Goal: Transaction & Acquisition: Book appointment/travel/reservation

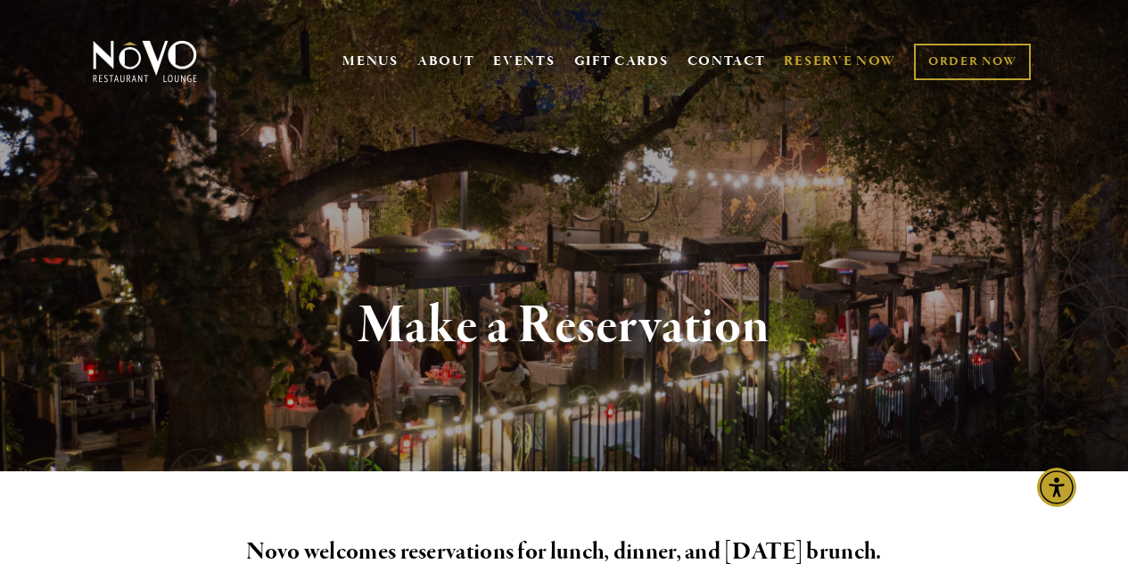
click at [810, 50] on link "RESERVE NOW" at bounding box center [840, 62] width 112 height 34
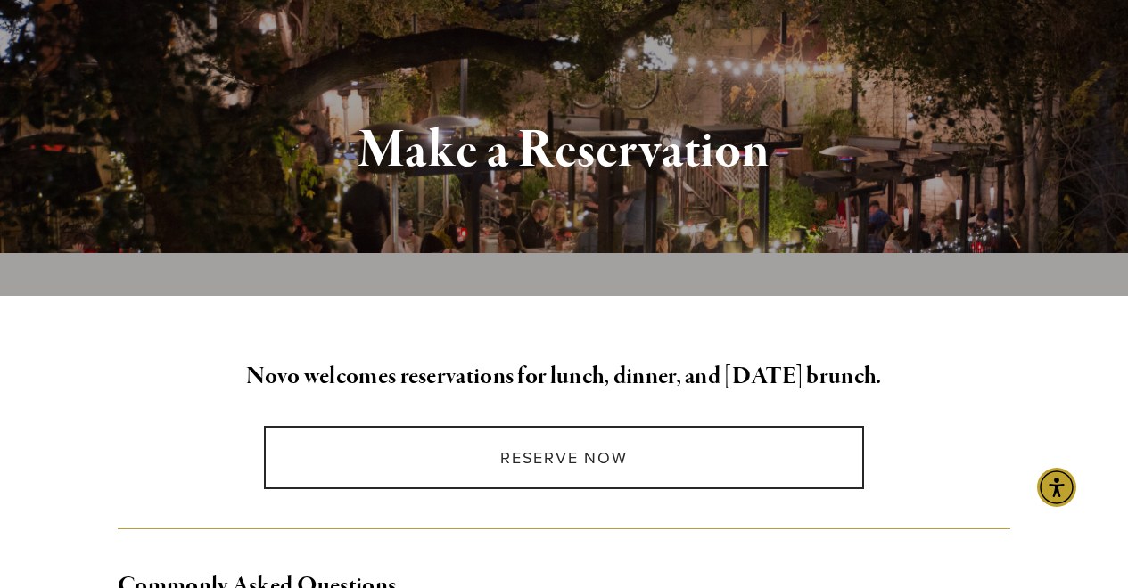
scroll to position [195, 0]
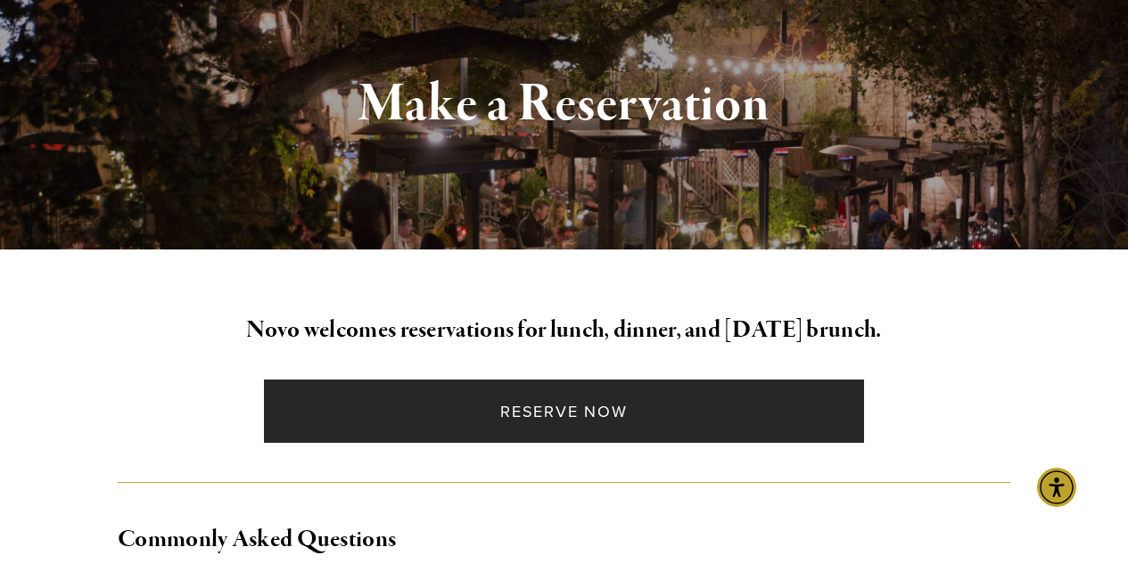
click at [531, 413] on link "Reserve Now" at bounding box center [564, 411] width 600 height 63
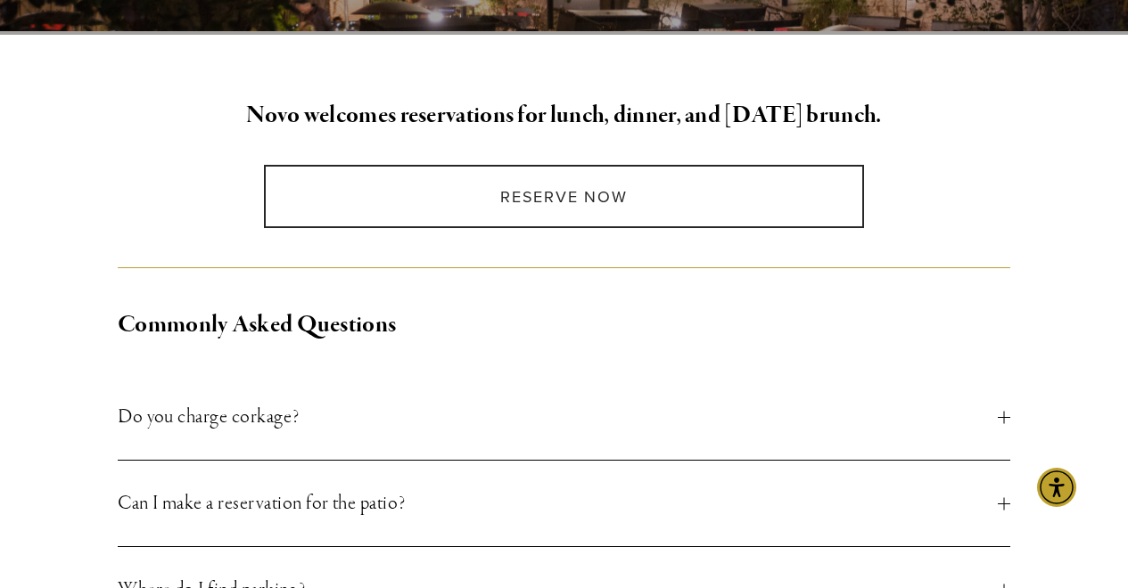
scroll to position [421, 0]
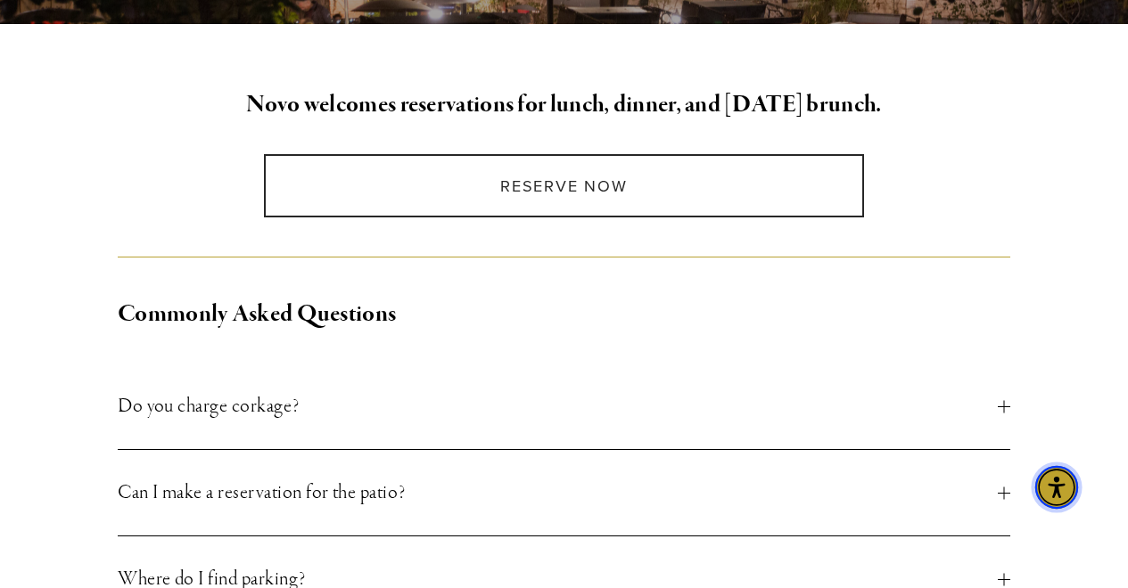
click at [1074, 489] on img "Accessibility Menu" at bounding box center [1056, 487] width 43 height 43
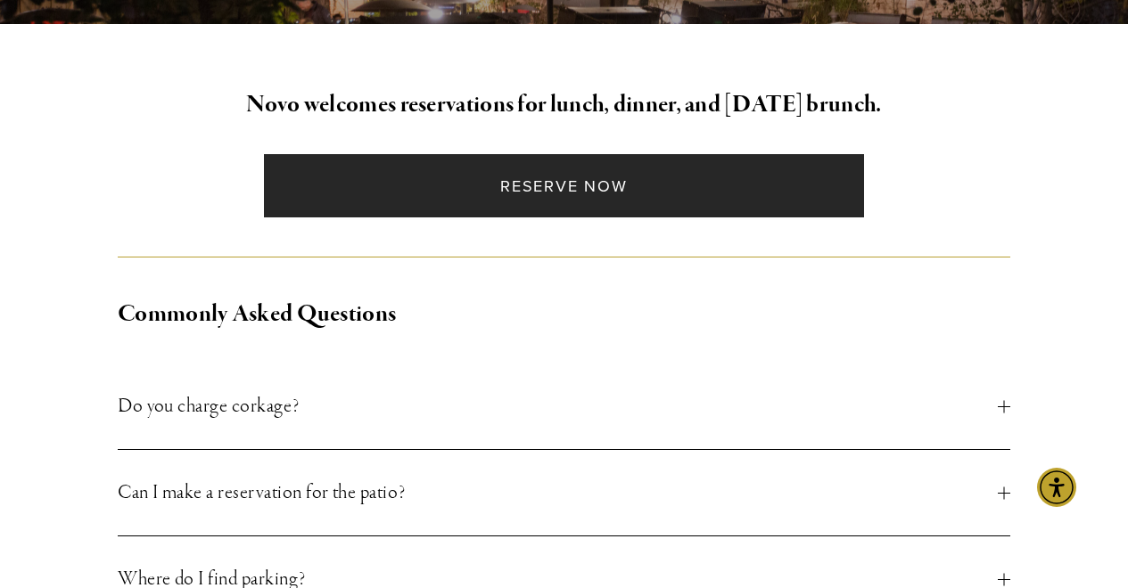
click at [727, 171] on link "Reserve Now" at bounding box center [564, 185] width 600 height 63
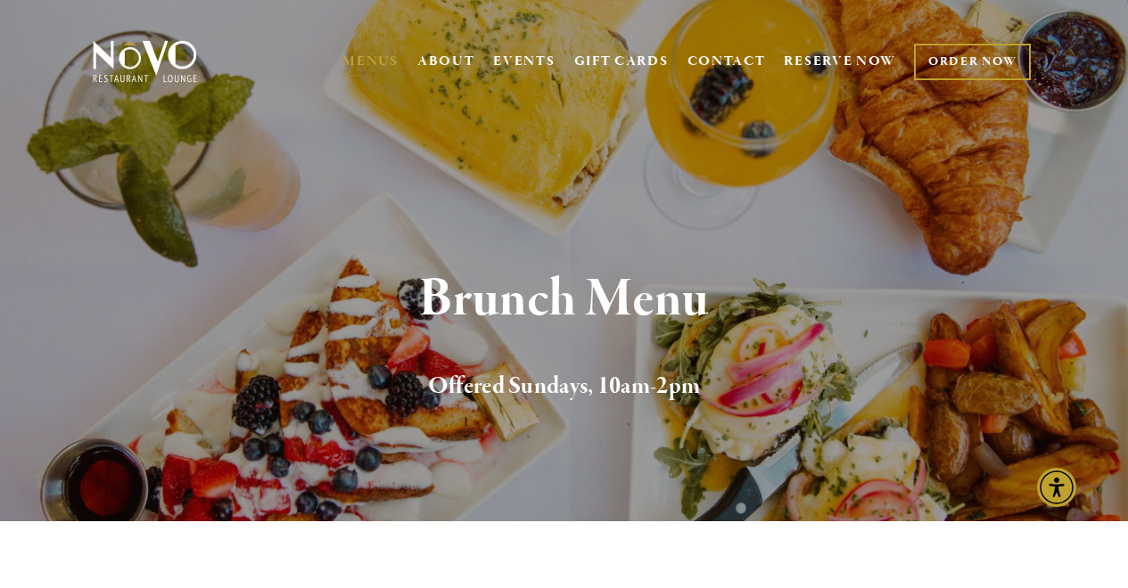
click at [961, 62] on link "ORDER NOW" at bounding box center [972, 62] width 117 height 37
click at [700, 53] on link "CONTACT" at bounding box center [726, 62] width 78 height 34
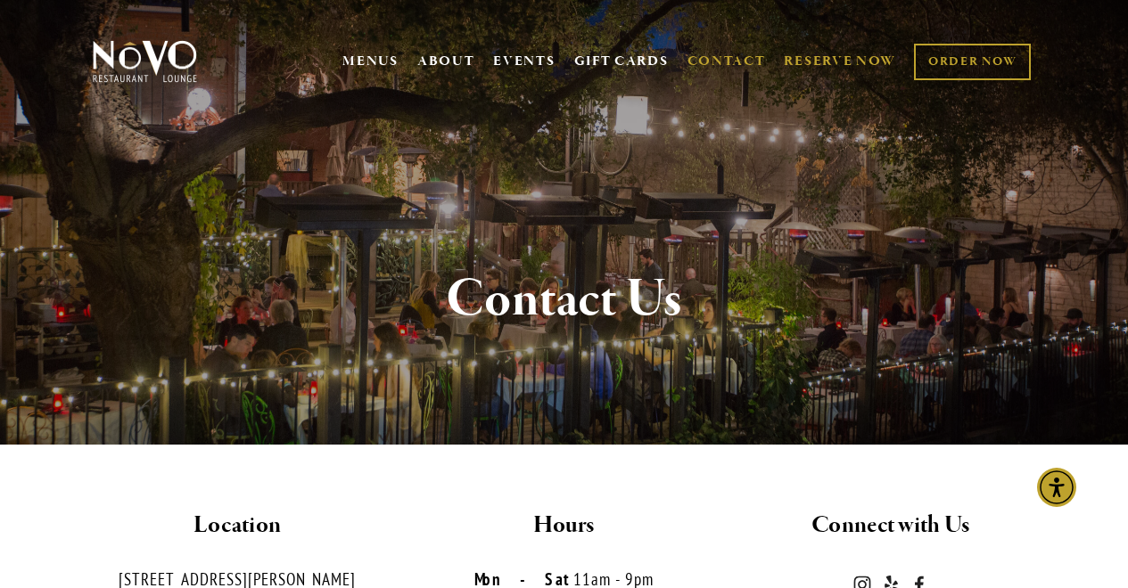
click at [845, 61] on link "RESERVE NOW" at bounding box center [840, 62] width 112 height 34
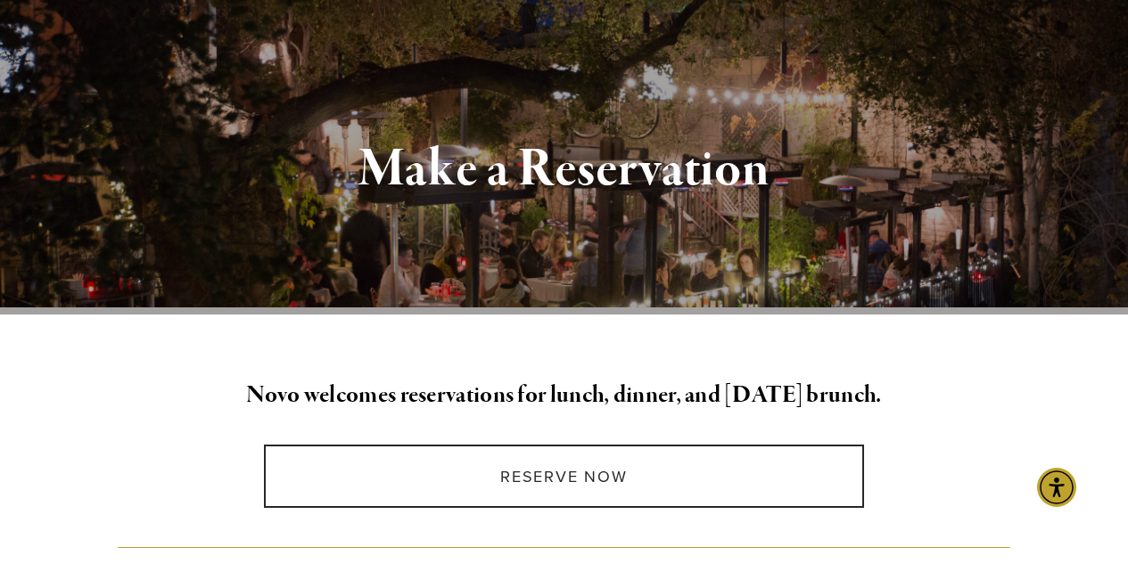
scroll to position [139, 0]
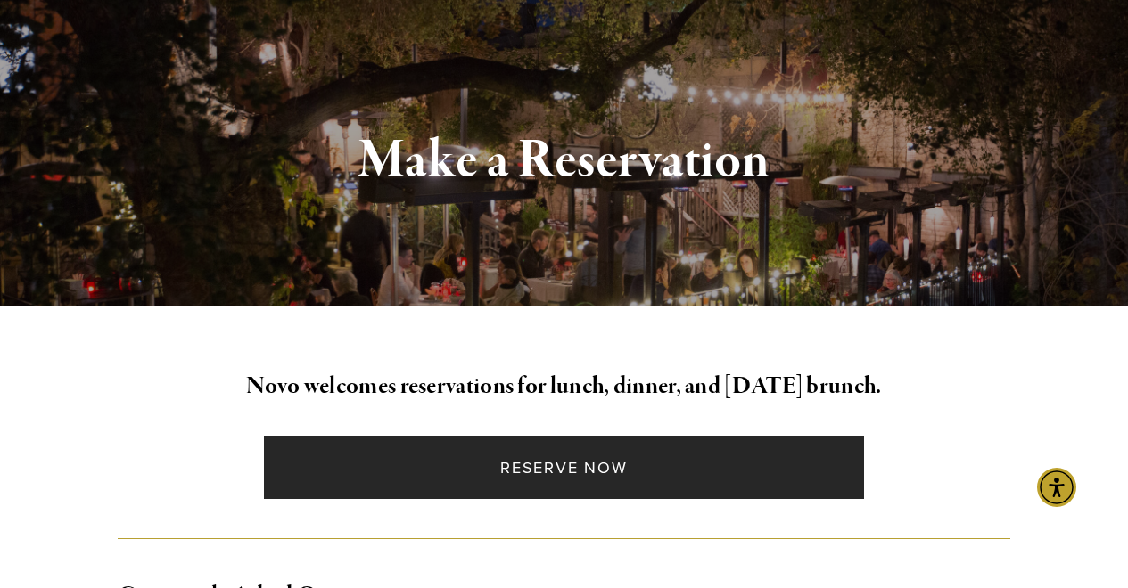
click at [512, 478] on link "Reserve Now" at bounding box center [564, 467] width 600 height 63
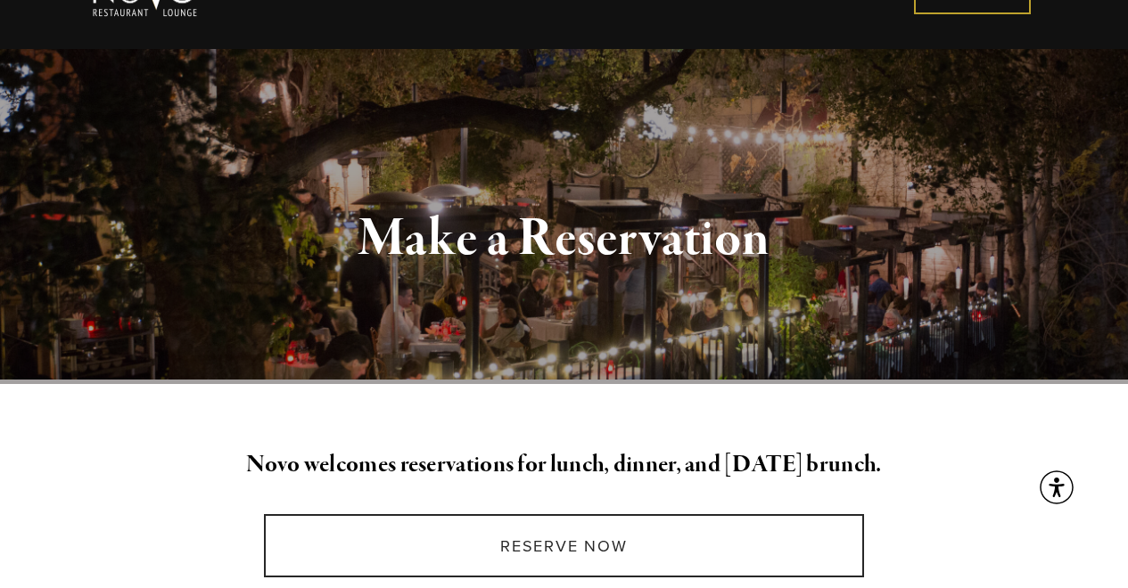
scroll to position [70, 0]
